Goal: Transaction & Acquisition: Purchase product/service

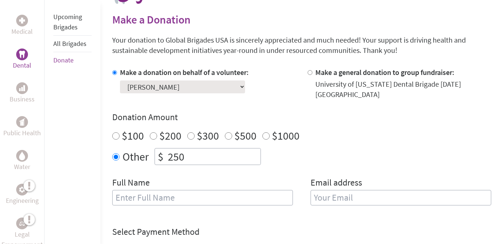
scroll to position [170, 0]
click at [157, 136] on div "$200" at bounding box center [166, 135] width 32 height 13
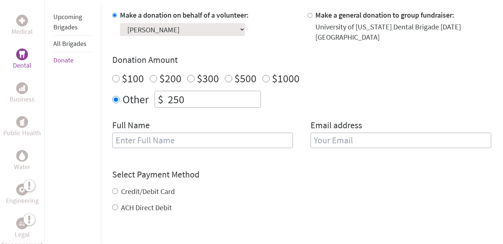
scroll to position [229, 0]
click at [181, 145] on input "text" at bounding box center [202, 139] width 181 height 15
type input "[PERSON_NAME]"
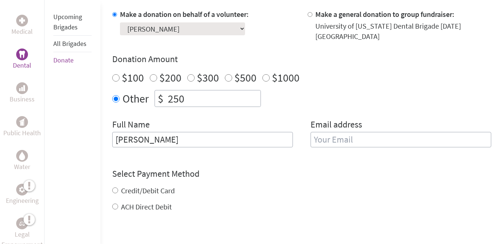
type input "[EMAIL_ADDRESS][DOMAIN_NAME]"
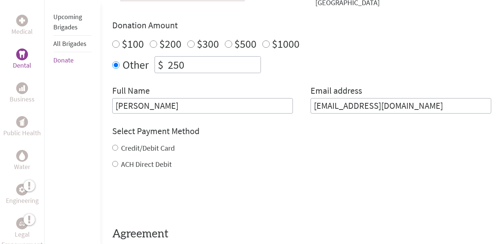
click at [136, 149] on label "Credit/Debit Card" at bounding box center [148, 148] width 54 height 9
click at [118, 149] on input "Credit/Debit Card" at bounding box center [115, 148] width 6 height 6
radio input "true"
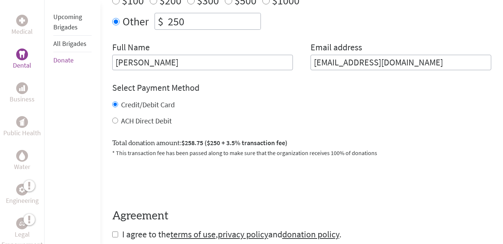
scroll to position [310, 0]
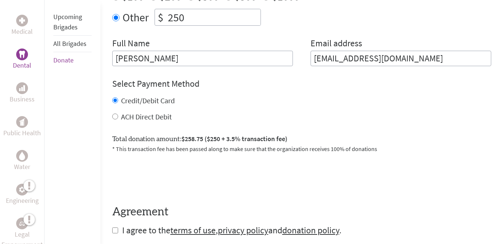
click at [138, 111] on div "Credit/Debit Card ACH Direct Debit" at bounding box center [301, 109] width 379 height 26
click at [139, 118] on label "ACH Direct Debit" at bounding box center [146, 116] width 51 height 9
click at [118, 118] on input "ACH Direct Debit" at bounding box center [115, 117] width 6 height 6
radio input "true"
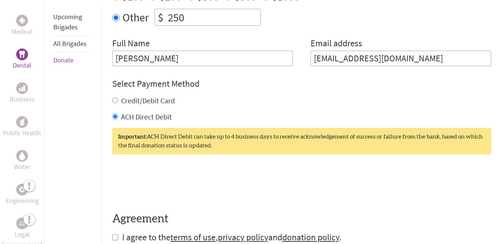
click at [152, 98] on label "Credit/Debit Card" at bounding box center [148, 100] width 54 height 9
click at [118, 98] on input "Credit/Debit Card" at bounding box center [115, 101] width 6 height 6
radio input "true"
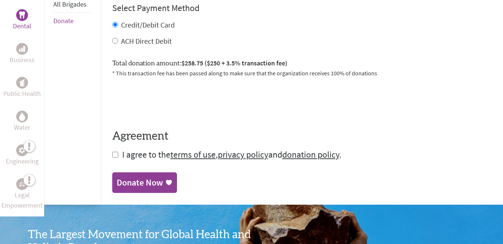
scroll to position [390, 0]
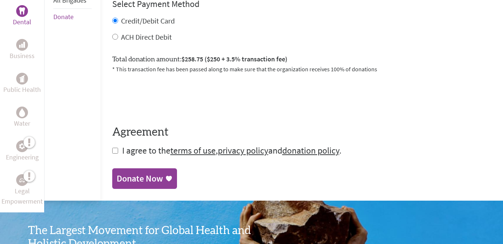
click at [115, 150] on input "checkbox" at bounding box center [115, 151] width 6 height 6
checkbox input "true"
click at [137, 182] on div "Donate Now" at bounding box center [140, 180] width 46 height 12
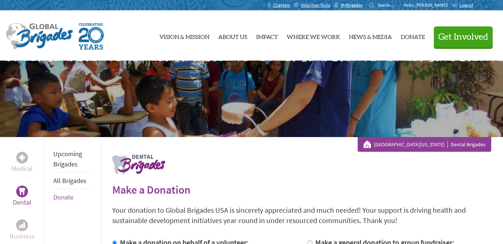
scroll to position [152, 0]
